Goal: Task Accomplishment & Management: Complete application form

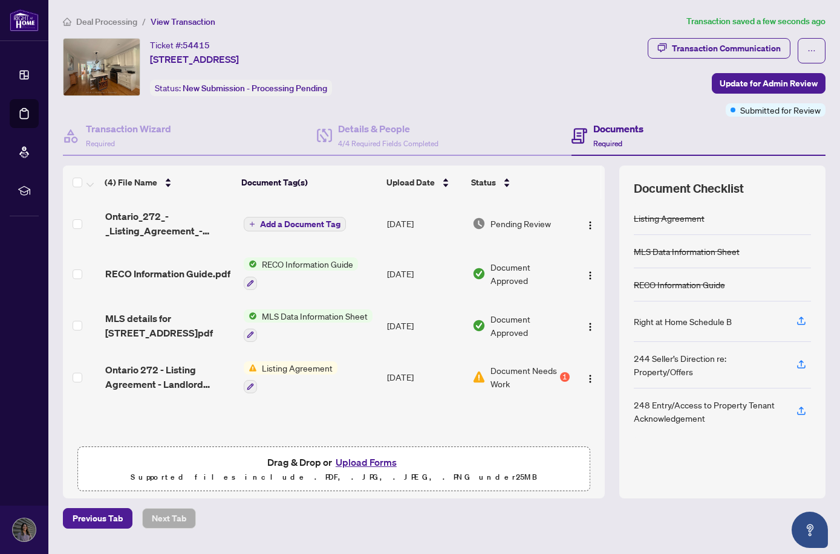
click at [284, 225] on span "Add a Document Tag" at bounding box center [300, 224] width 80 height 8
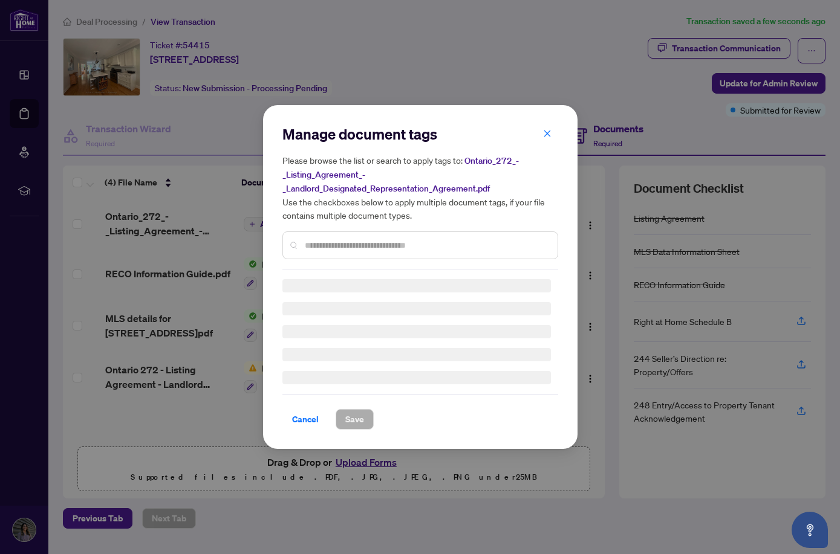
click at [314, 248] on div "Manage document tags Please browse the list or search to apply tags to: Ontario…" at bounding box center [420, 277] width 276 height 305
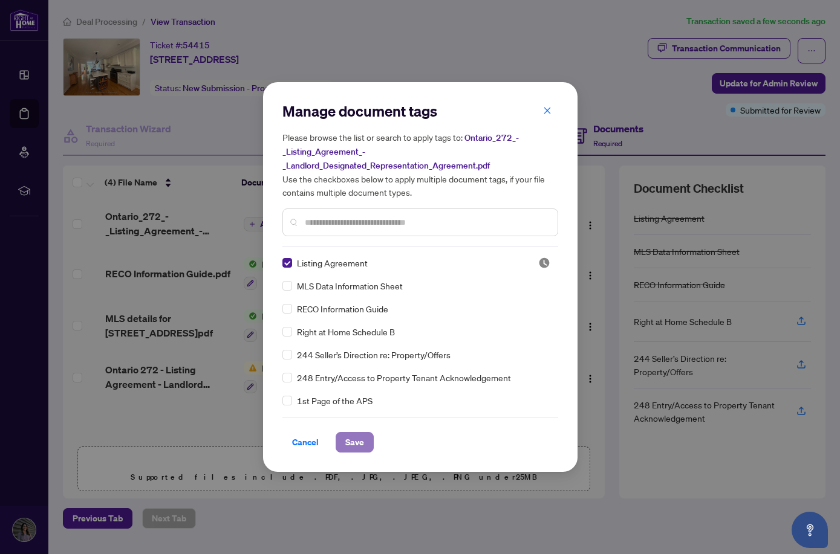
click at [345, 446] on span "Save" at bounding box center [354, 442] width 19 height 19
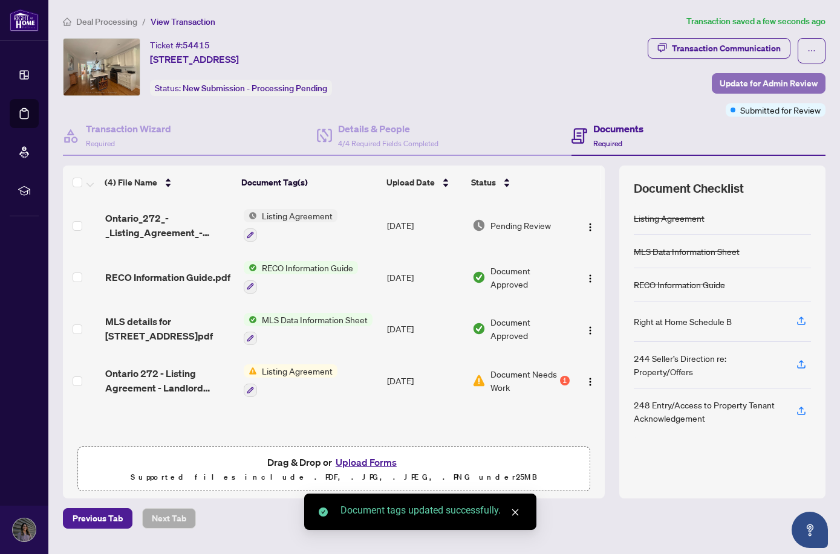
click at [763, 86] on span "Update for Admin Review" at bounding box center [768, 83] width 98 height 19
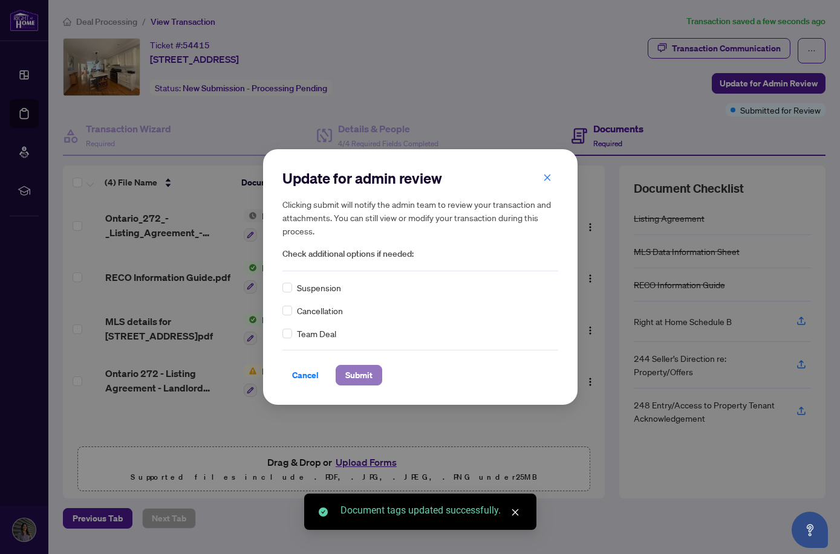
click at [359, 377] on span "Submit" at bounding box center [358, 375] width 27 height 19
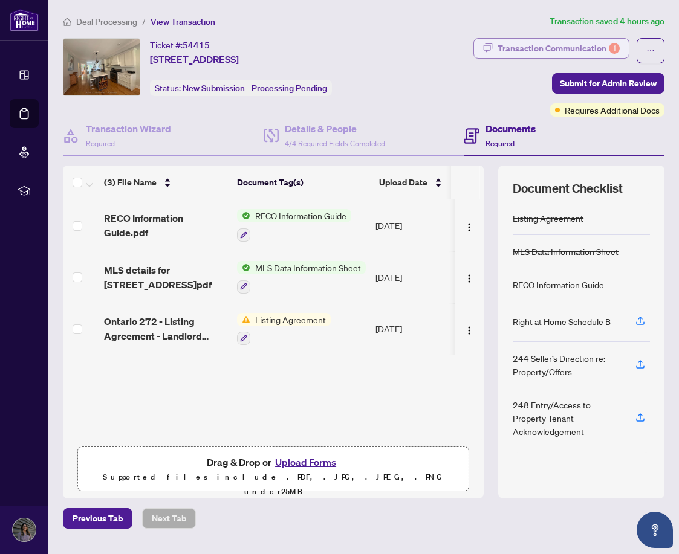
click at [501, 48] on div "Transaction Communication 1" at bounding box center [558, 48] width 122 height 19
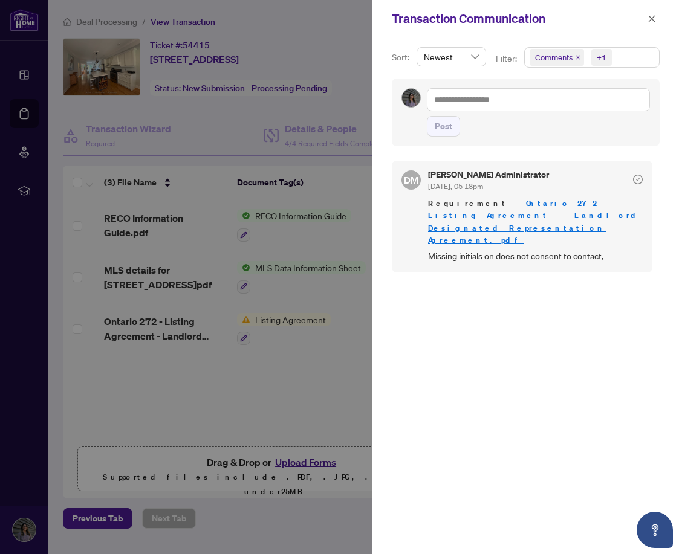
click at [238, 121] on div at bounding box center [339, 277] width 679 height 554
click at [501, 15] on icon "close" at bounding box center [651, 19] width 8 height 8
